Goal: Communication & Community: Participate in discussion

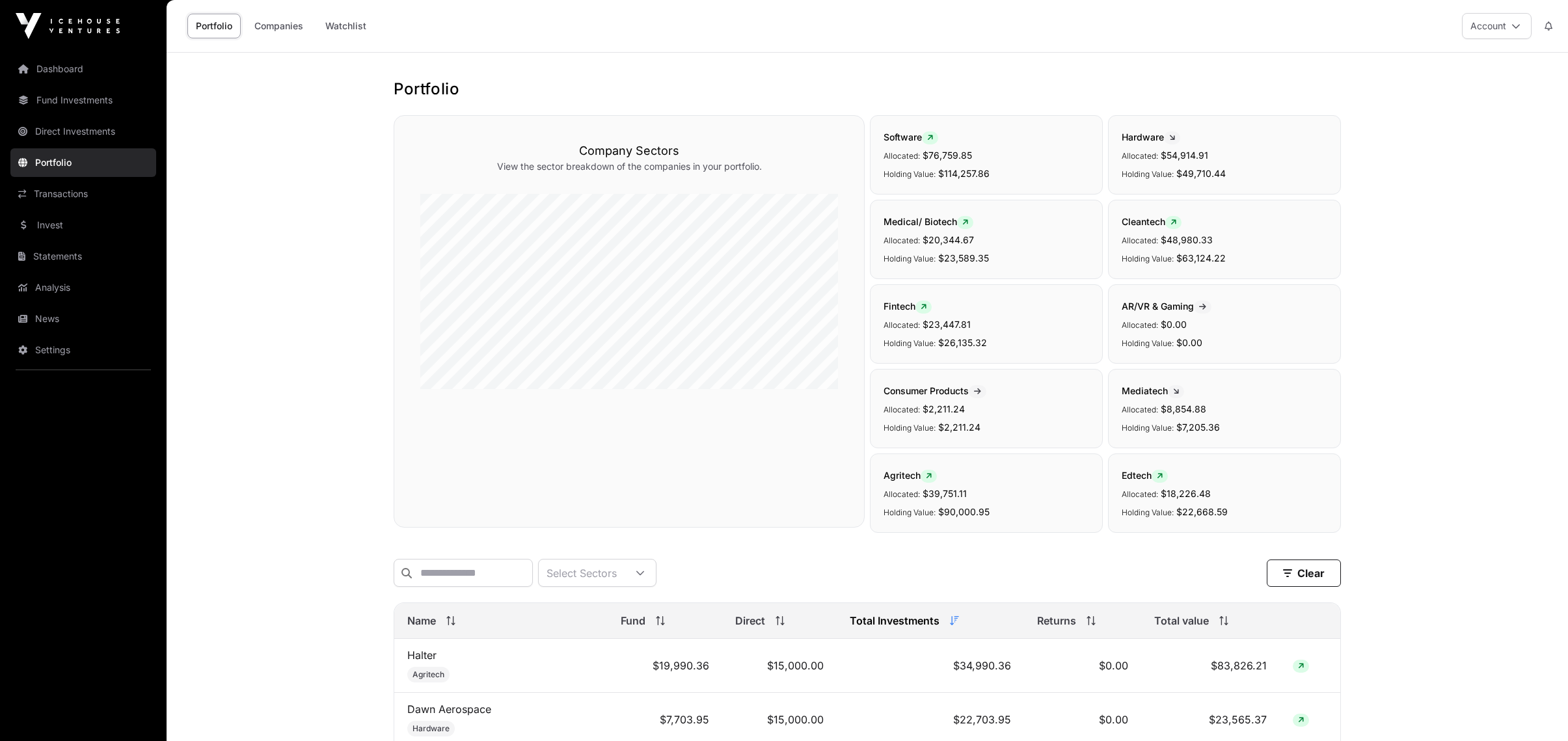
scroll to position [260, 0]
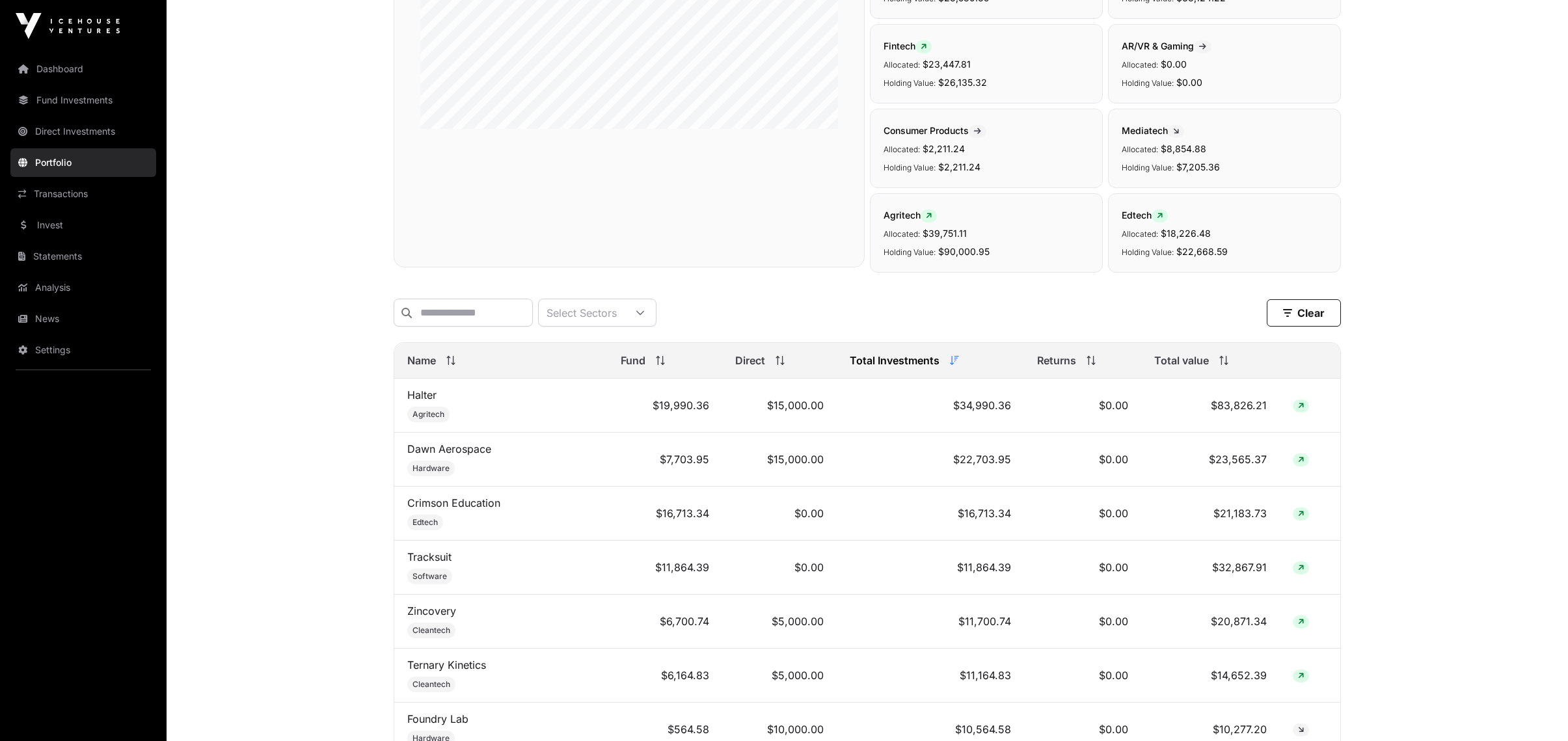
click at [48, 318] on link "News" at bounding box center [83, 318] width 146 height 29
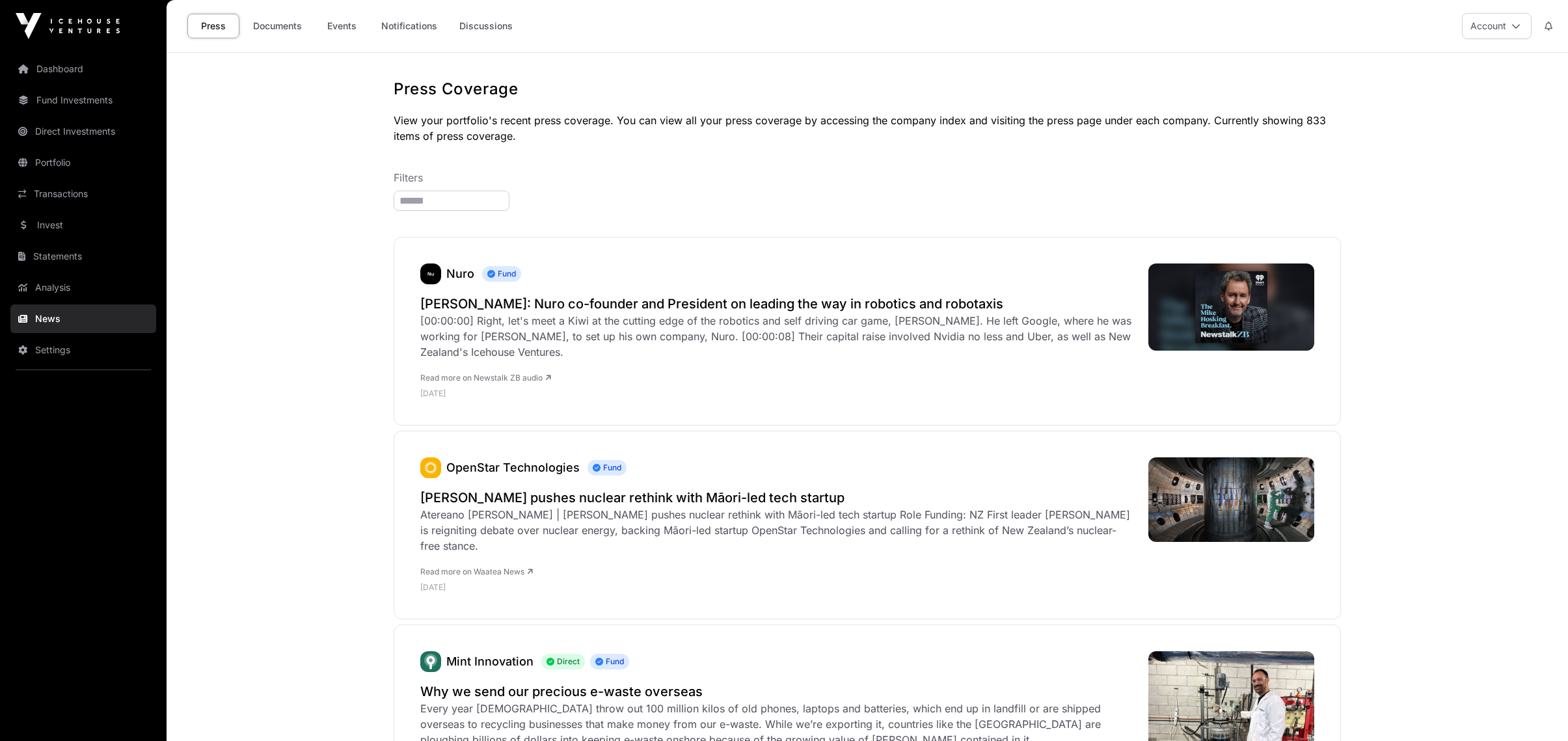
click at [342, 22] on link "Events" at bounding box center [341, 26] width 52 height 24
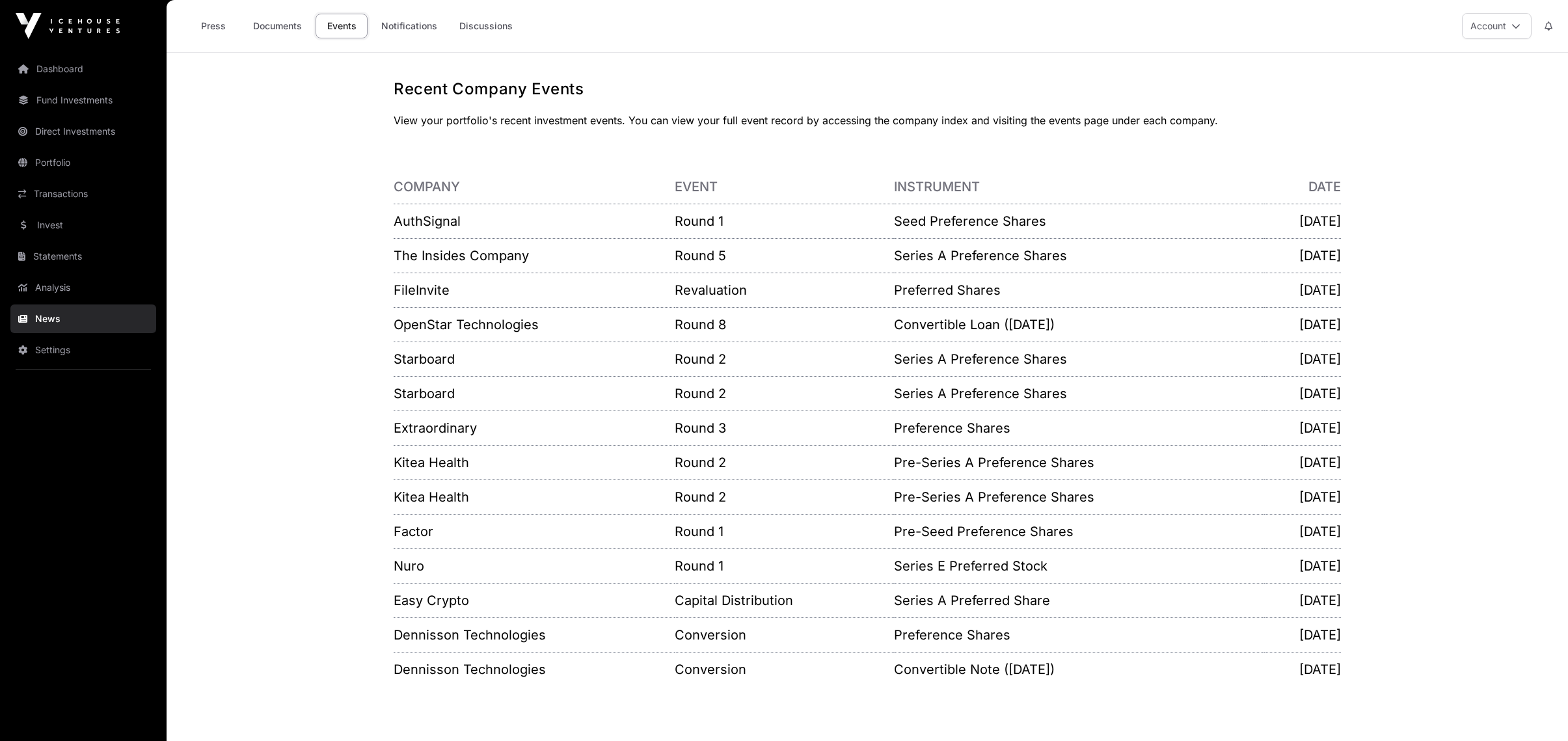
click at [394, 23] on link "Notifications" at bounding box center [409, 26] width 73 height 24
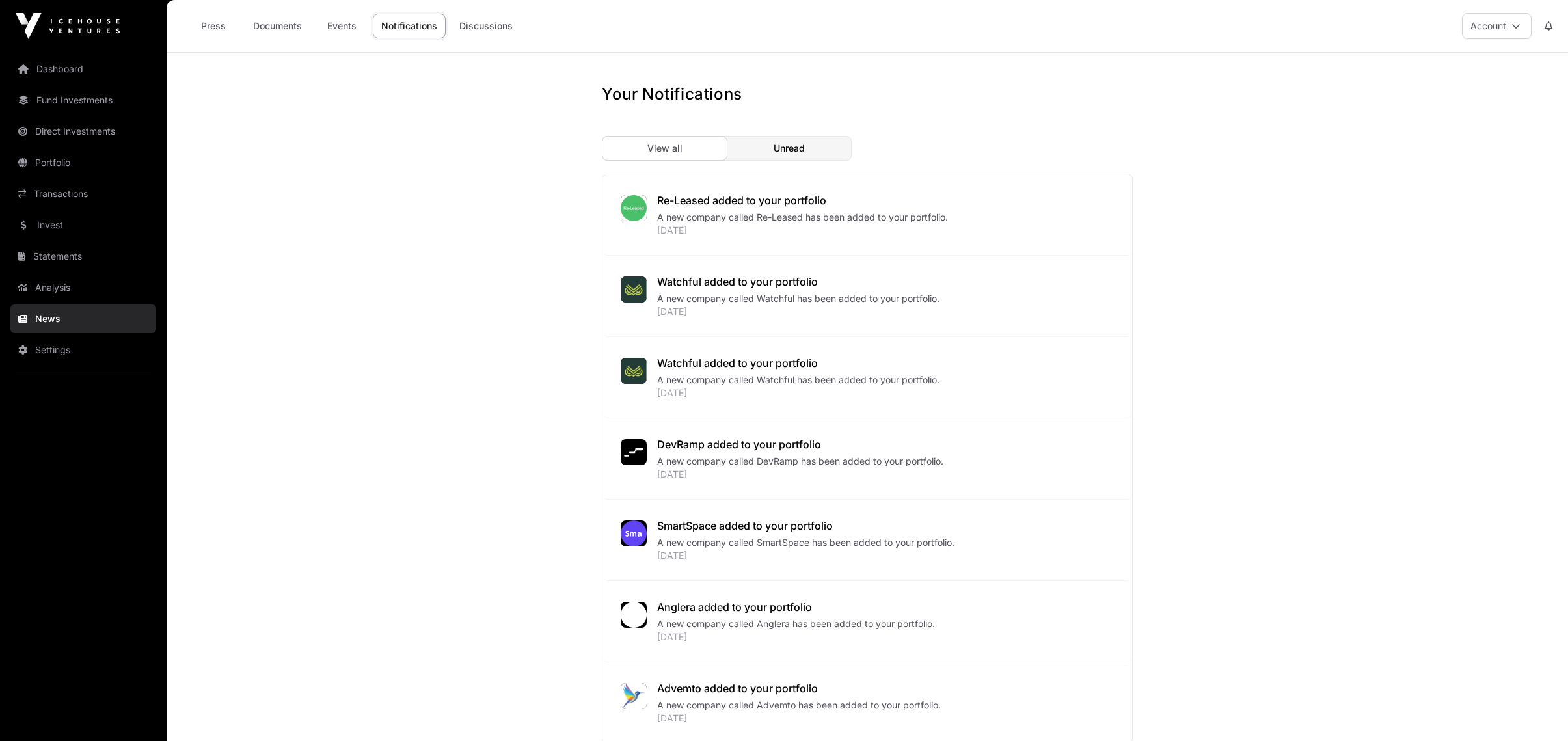
click at [67, 197] on link "Transactions" at bounding box center [83, 193] width 146 height 29
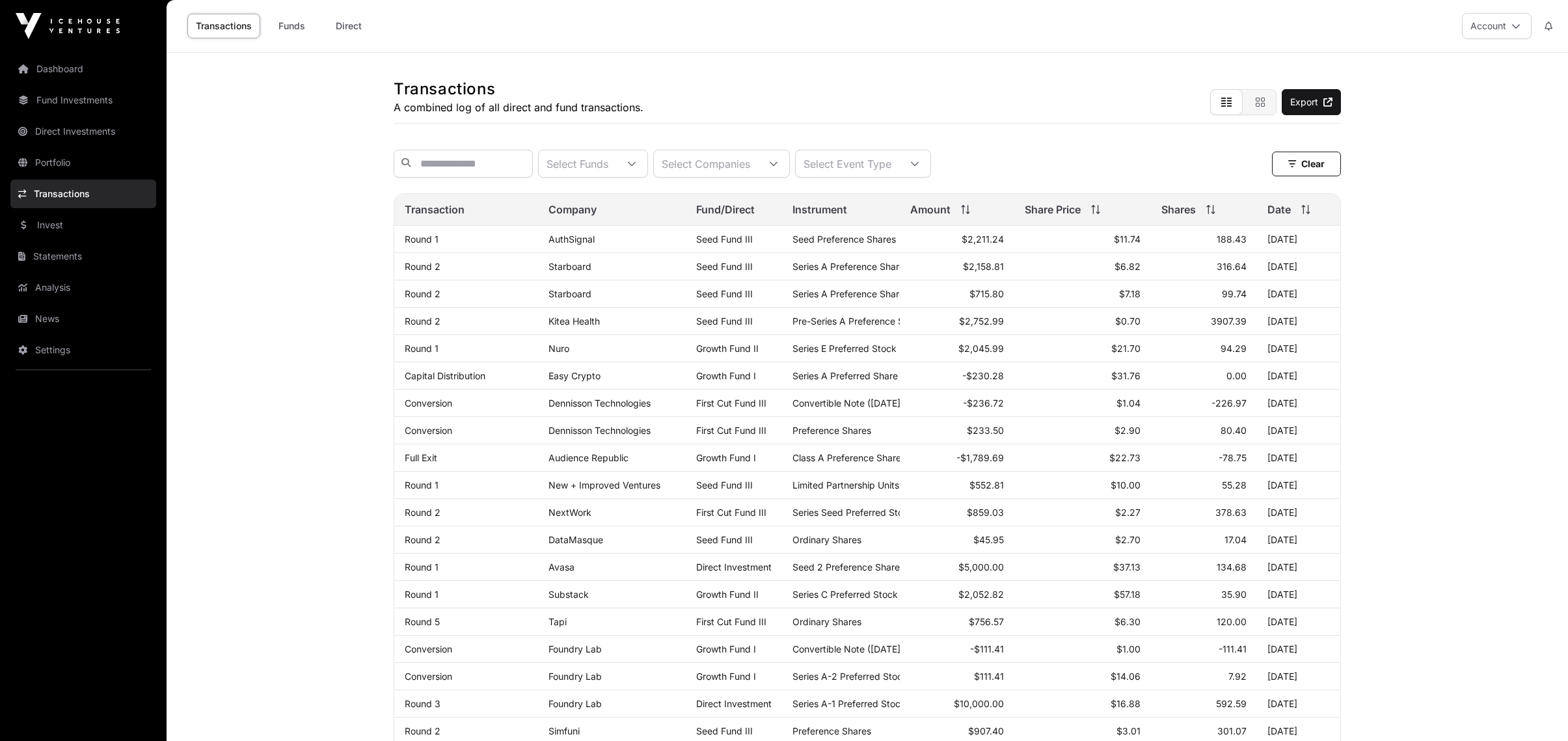
click at [52, 229] on link "Invest" at bounding box center [83, 225] width 146 height 29
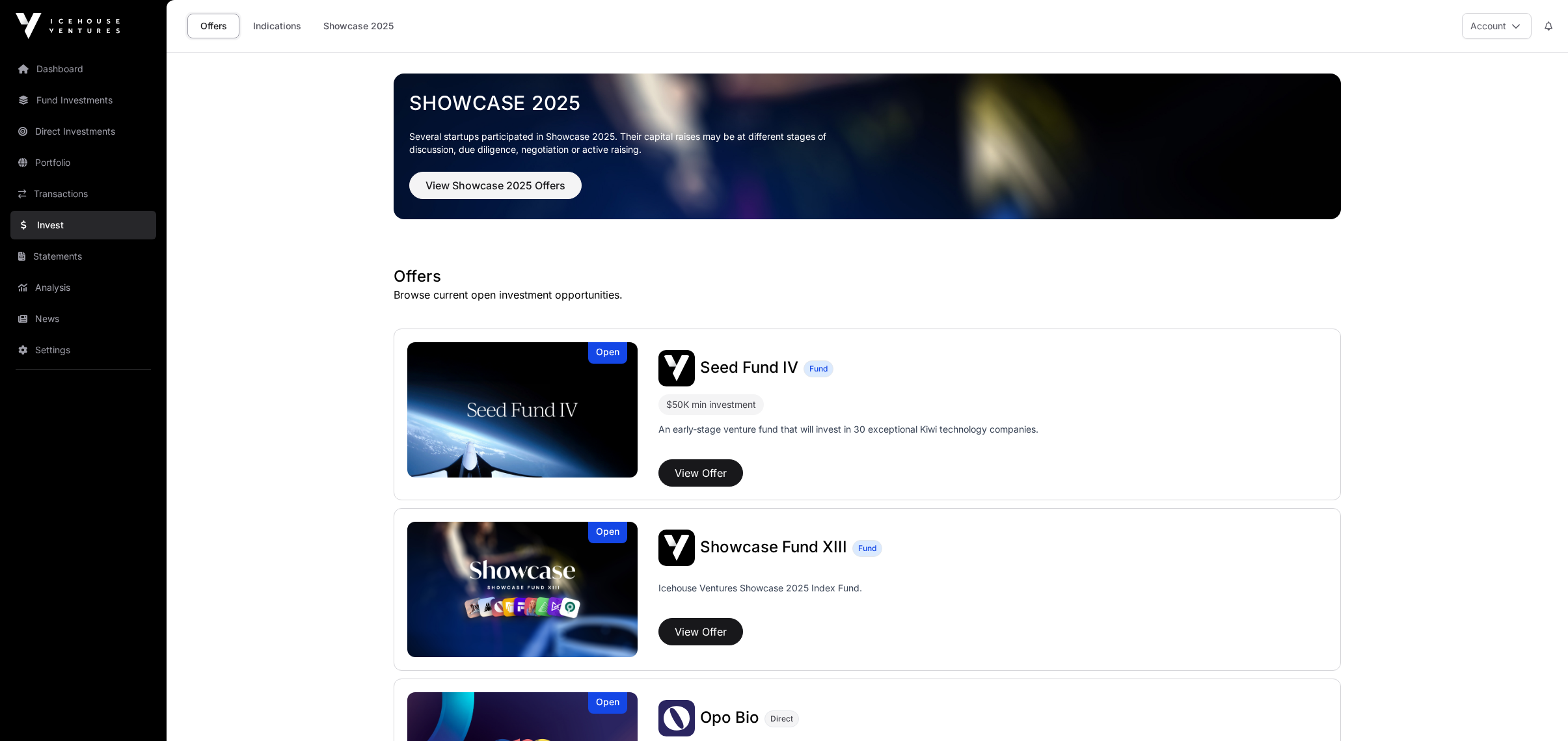
click at [270, 31] on link "Indications" at bounding box center [277, 26] width 65 height 24
click at [274, 29] on link "Indications" at bounding box center [277, 26] width 65 height 24
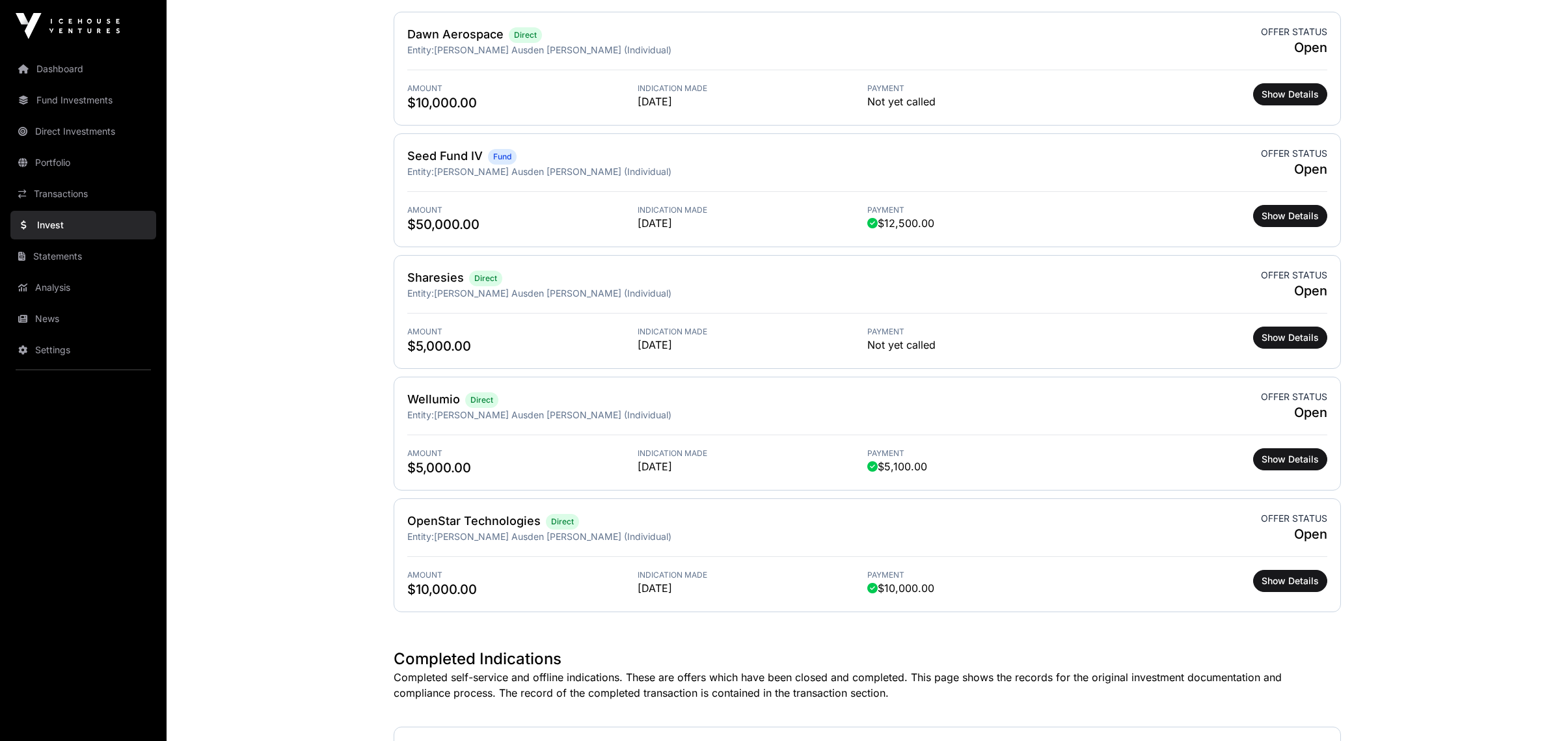
scroll to position [390, 0]
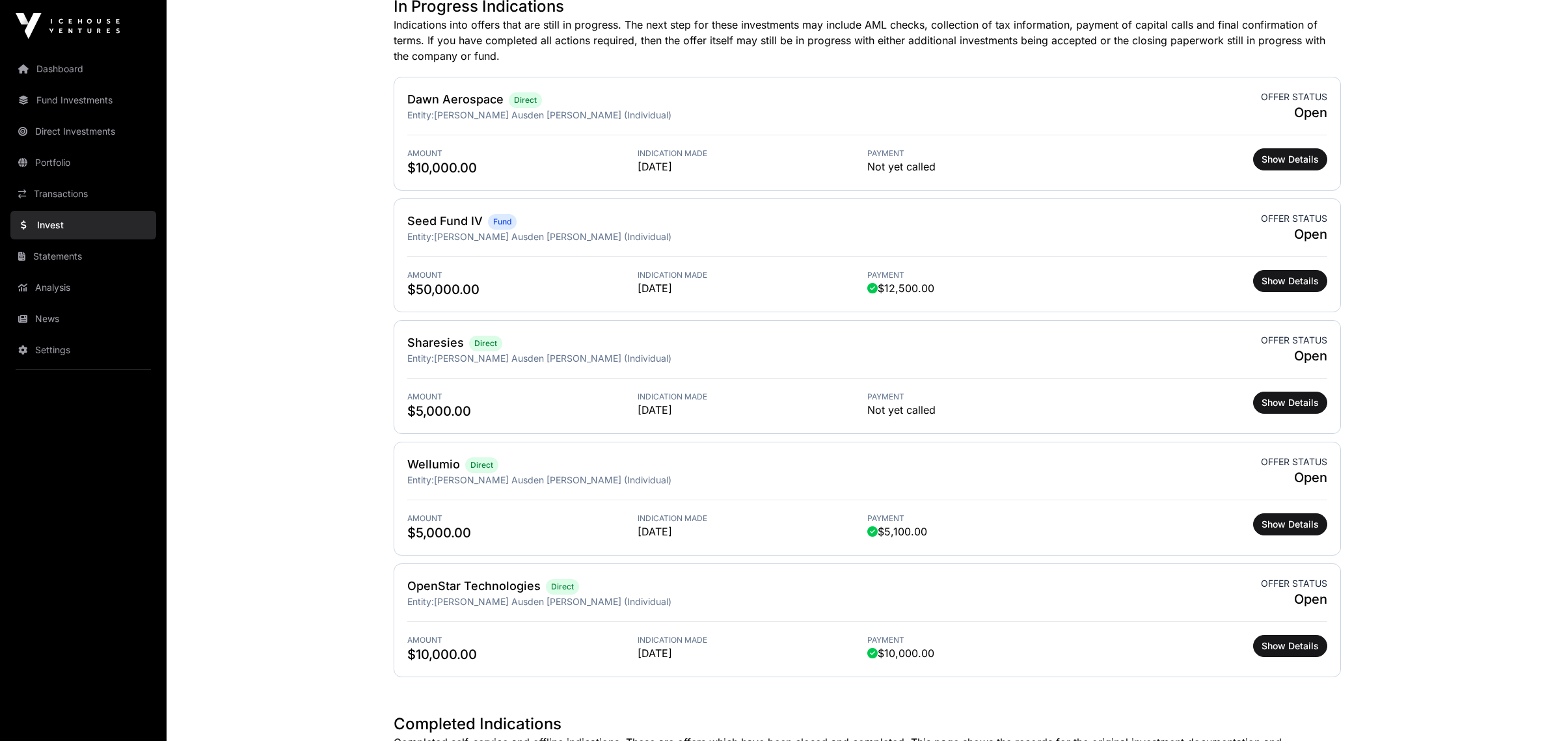
click at [45, 66] on link "Dashboard" at bounding box center [83, 68] width 146 height 29
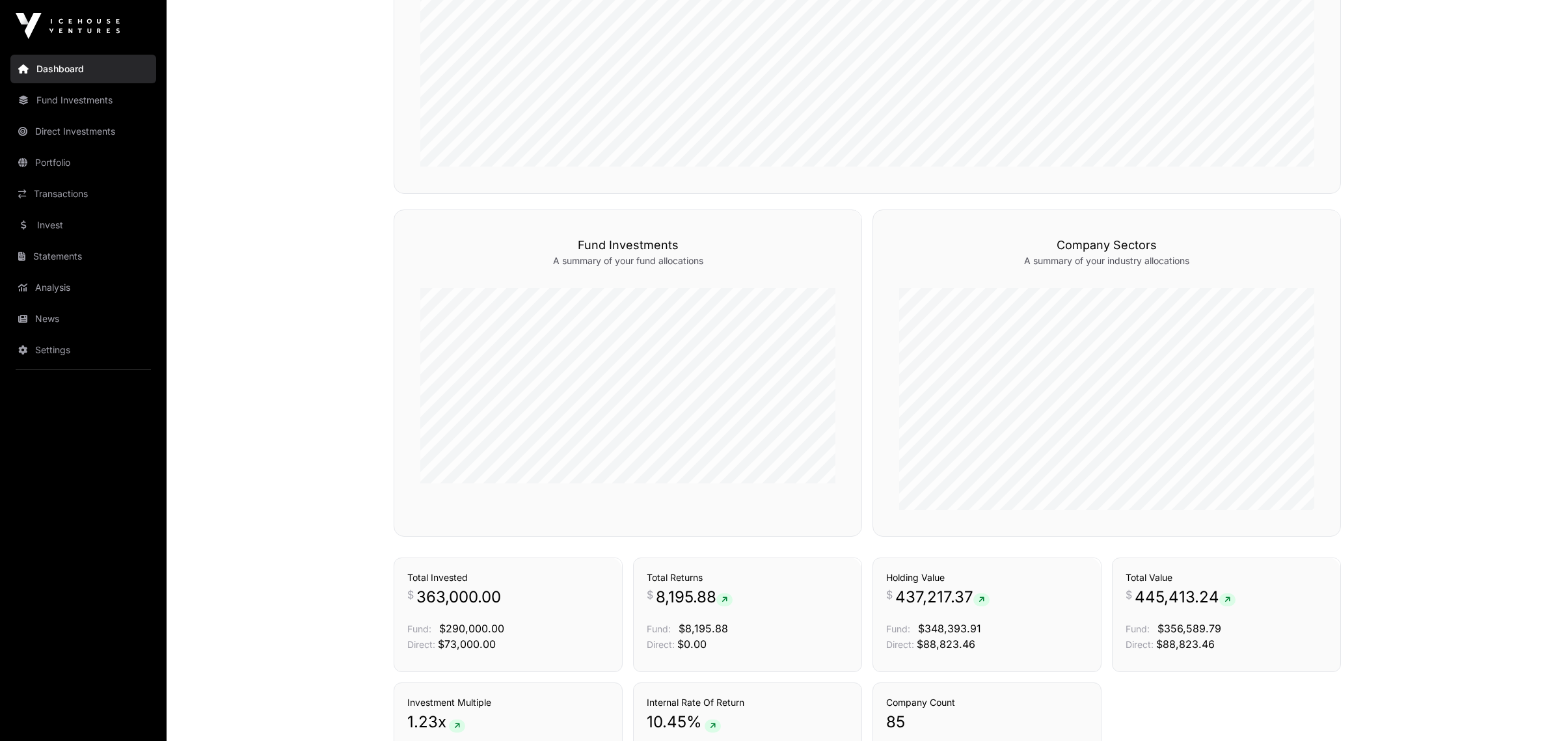
scroll to position [773, 0]
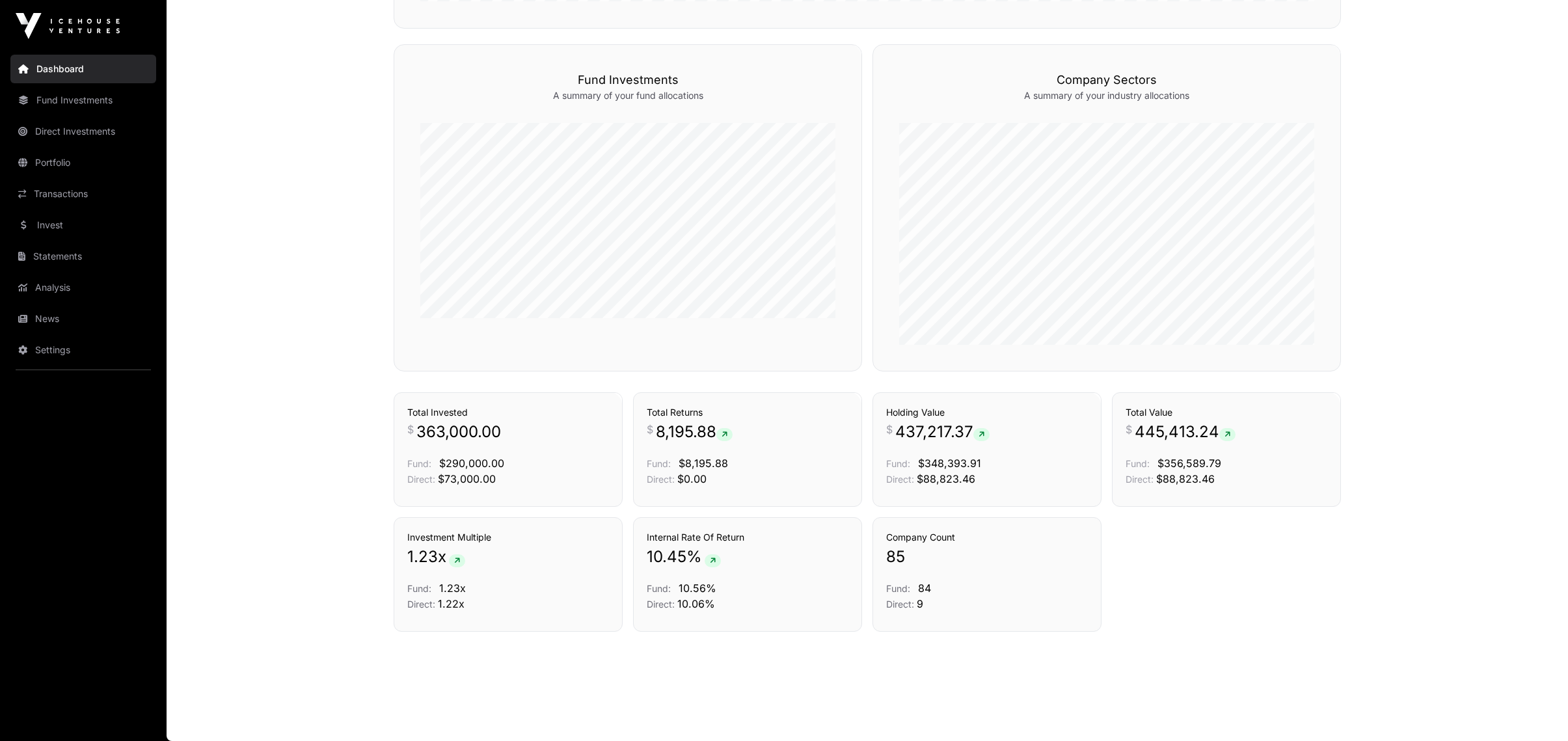
click at [40, 127] on link "Direct Investments" at bounding box center [83, 131] width 146 height 29
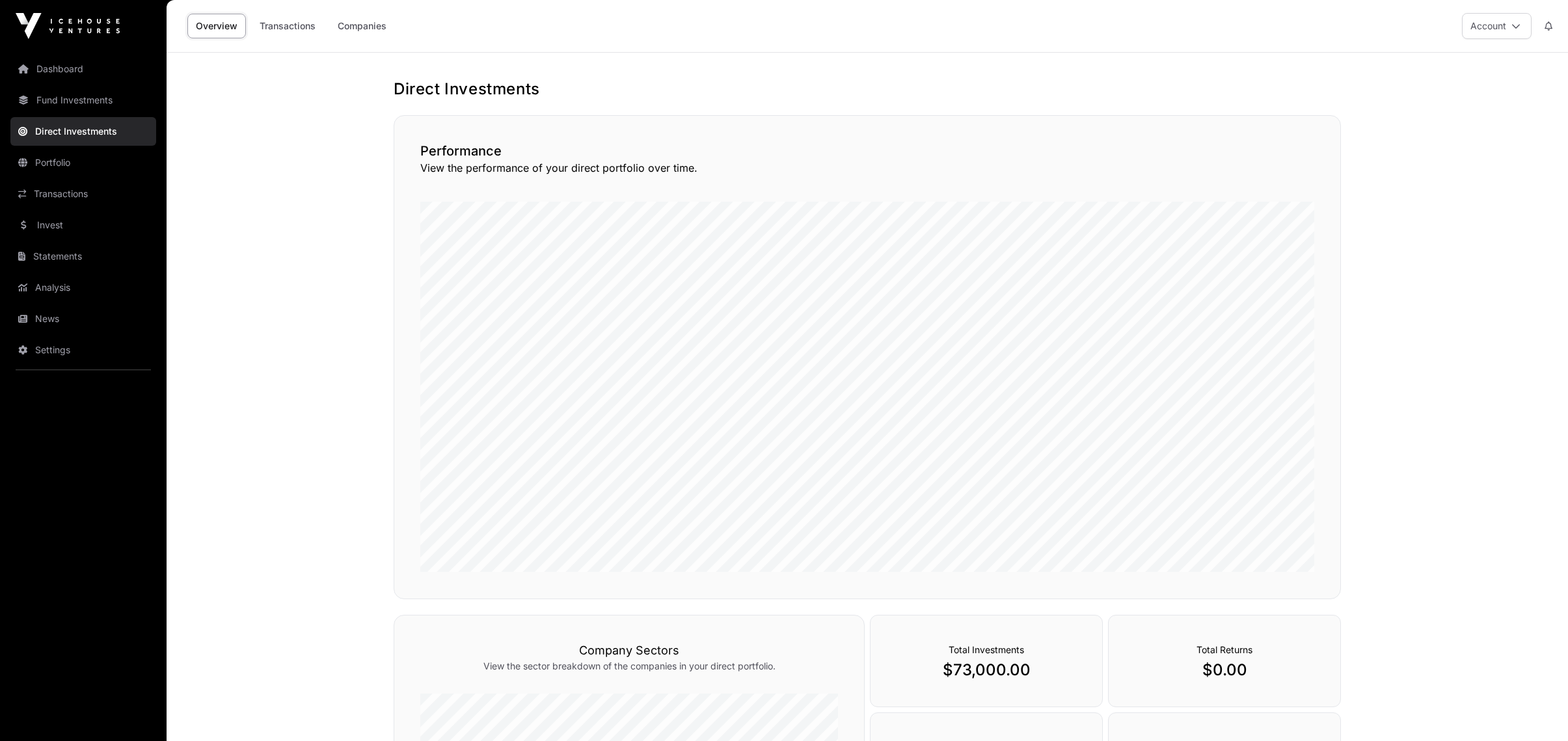
click at [61, 187] on link "Transactions" at bounding box center [83, 193] width 146 height 29
click at [60, 166] on link "Portfolio" at bounding box center [83, 163] width 146 height 29
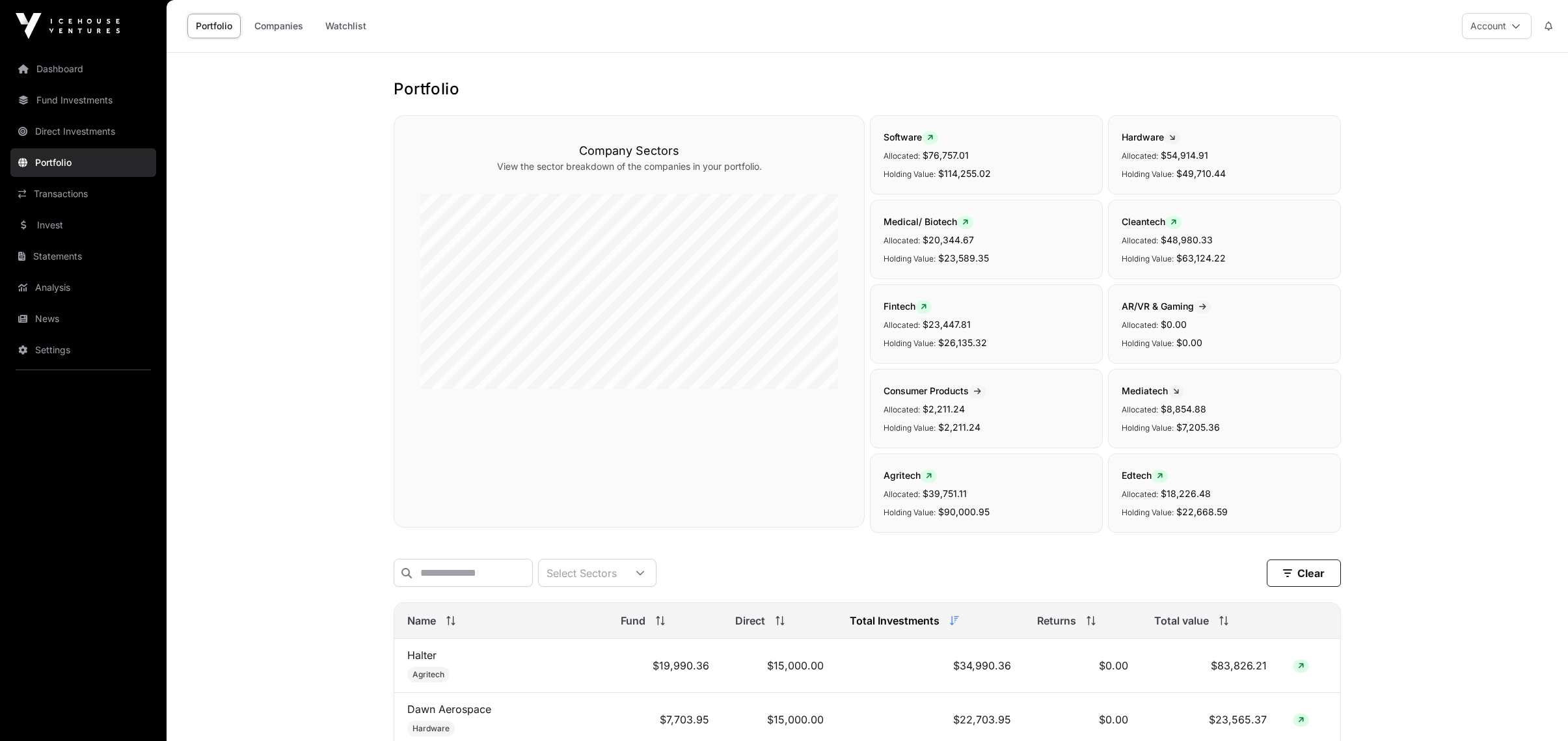
click at [55, 320] on link "News" at bounding box center [83, 318] width 146 height 29
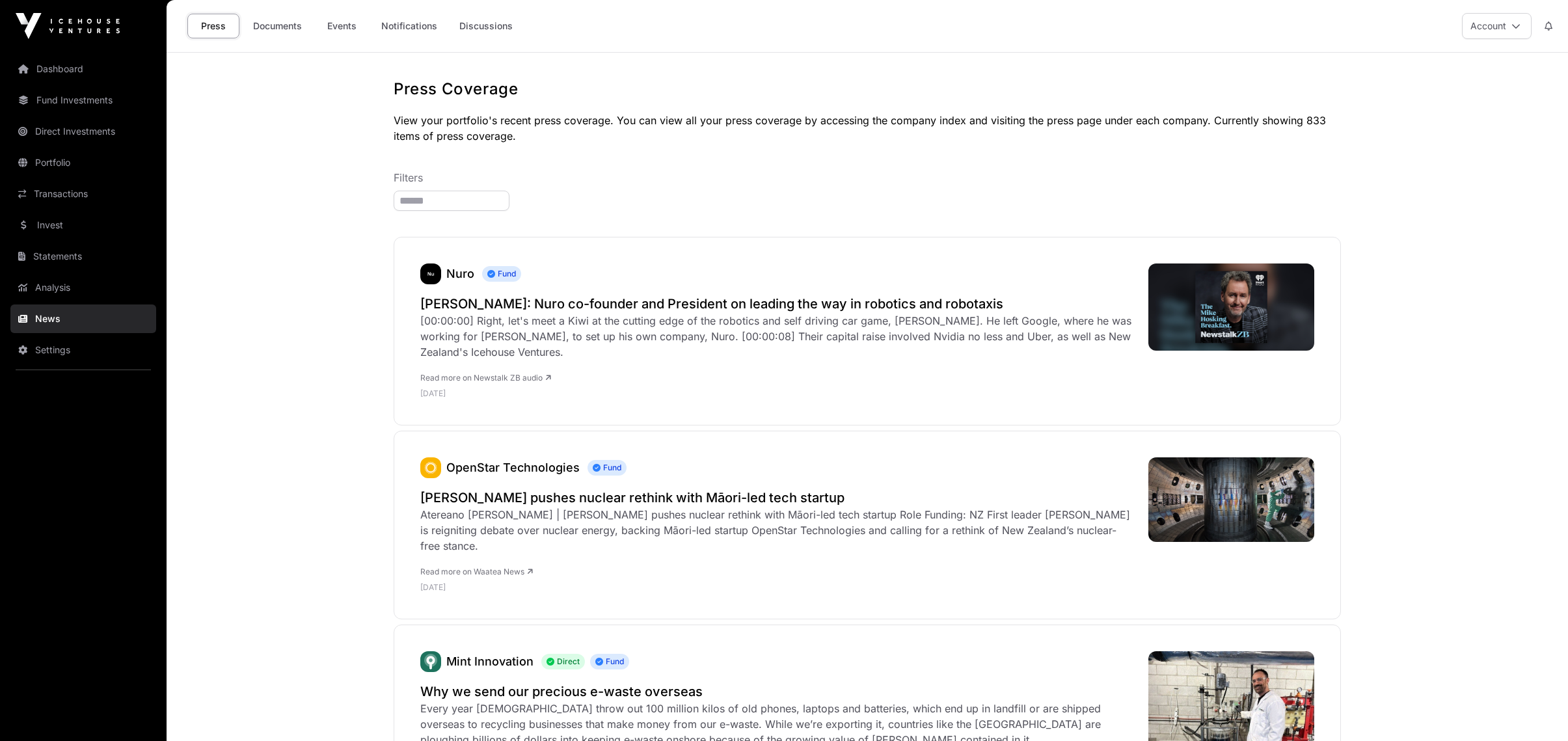
click at [473, 23] on link "Discussions" at bounding box center [486, 26] width 70 height 24
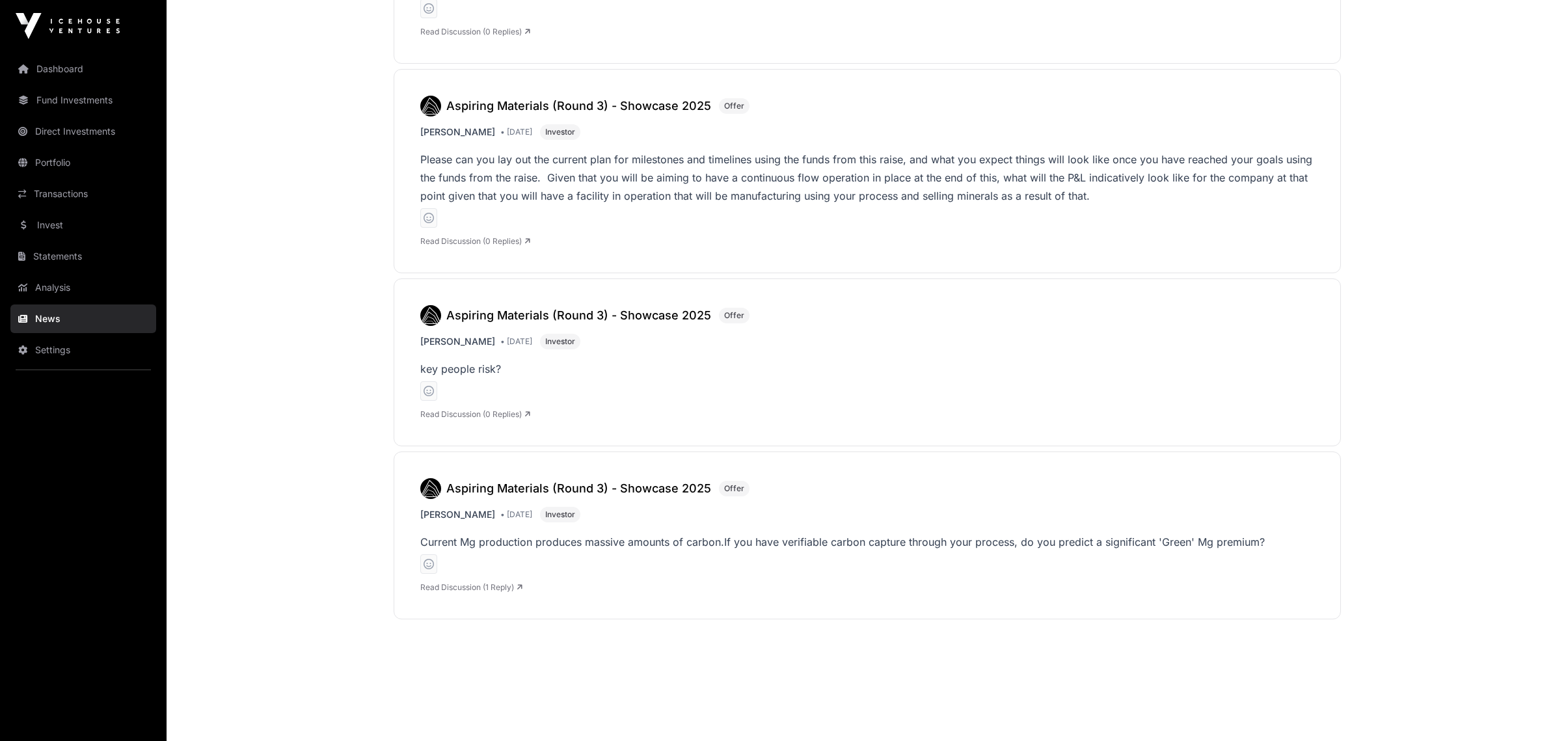
scroll to position [4209, 0]
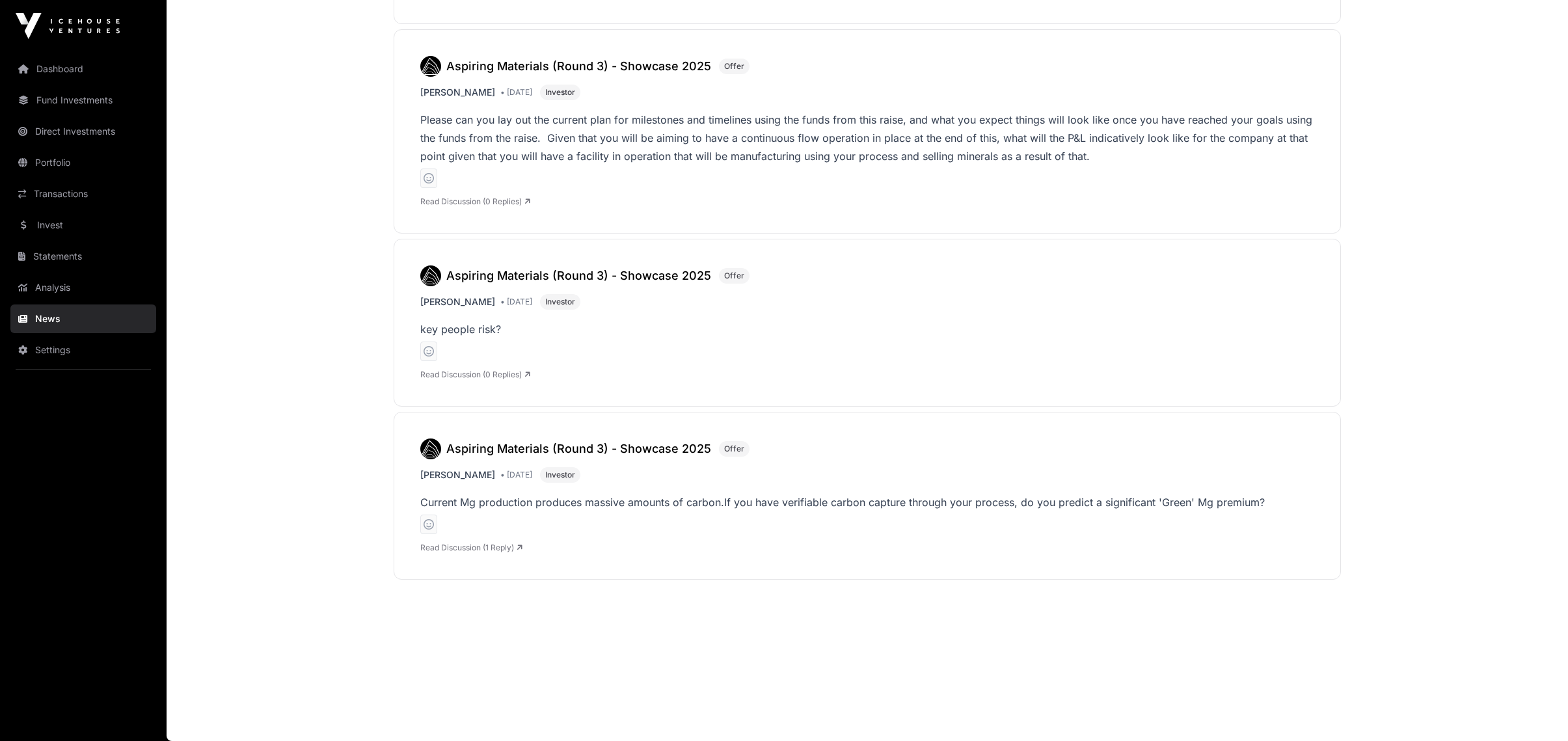
click at [486, 545] on link "Read Discussion (1 Reply)" at bounding box center [471, 547] width 102 height 10
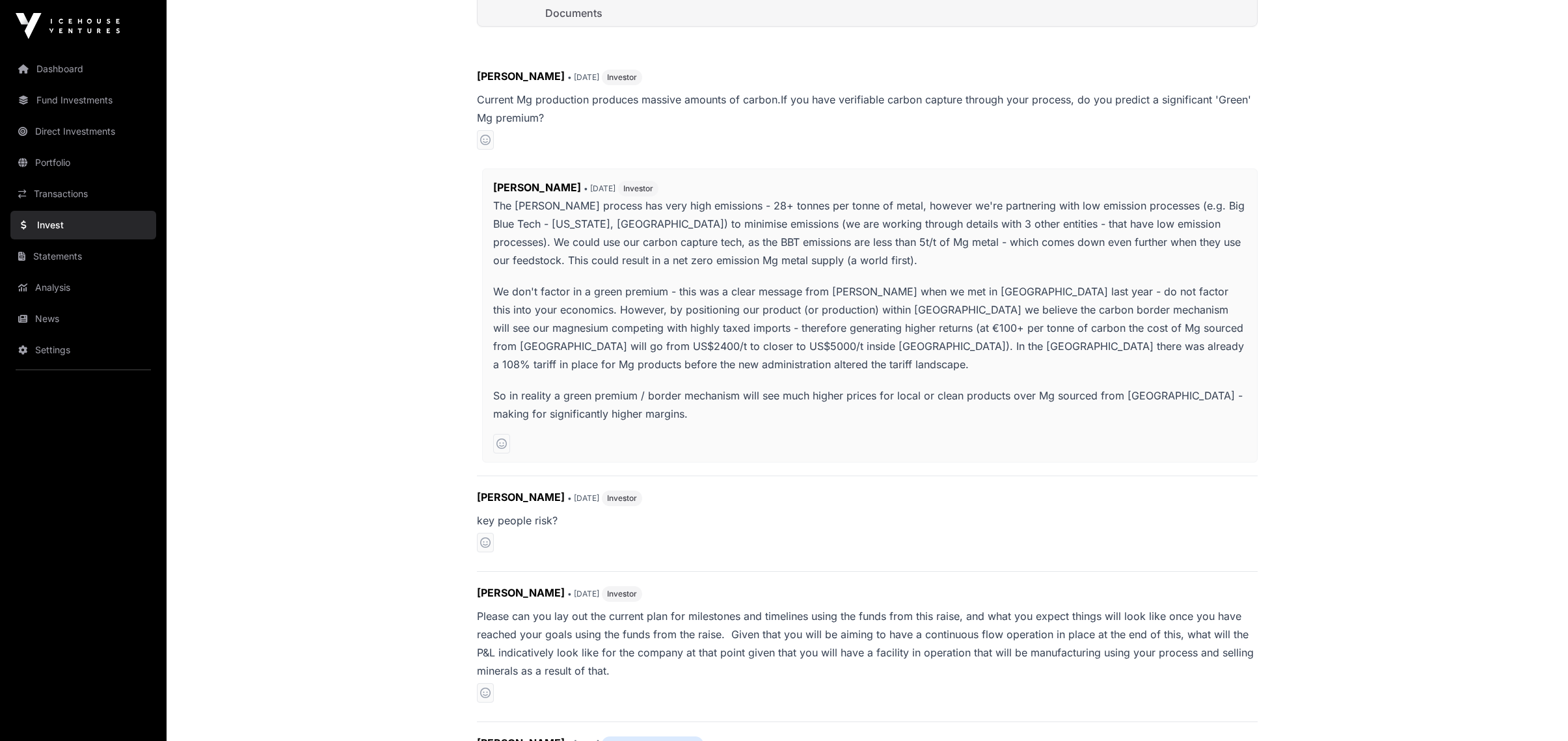
scroll to position [780, 0]
